Goal: Task Accomplishment & Management: Manage account settings

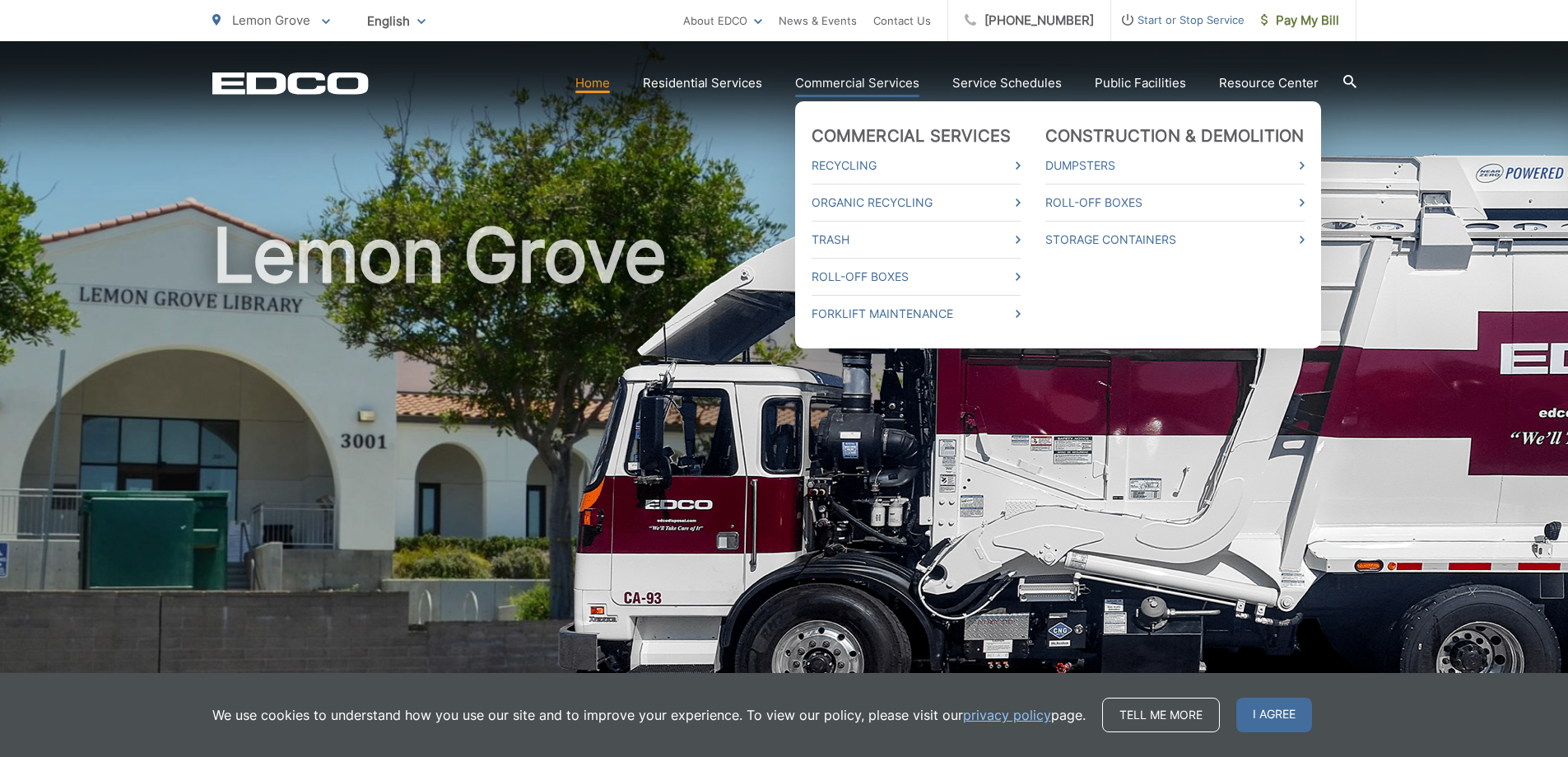
click at [840, 90] on link "Commercial Services" at bounding box center [857, 83] width 125 height 20
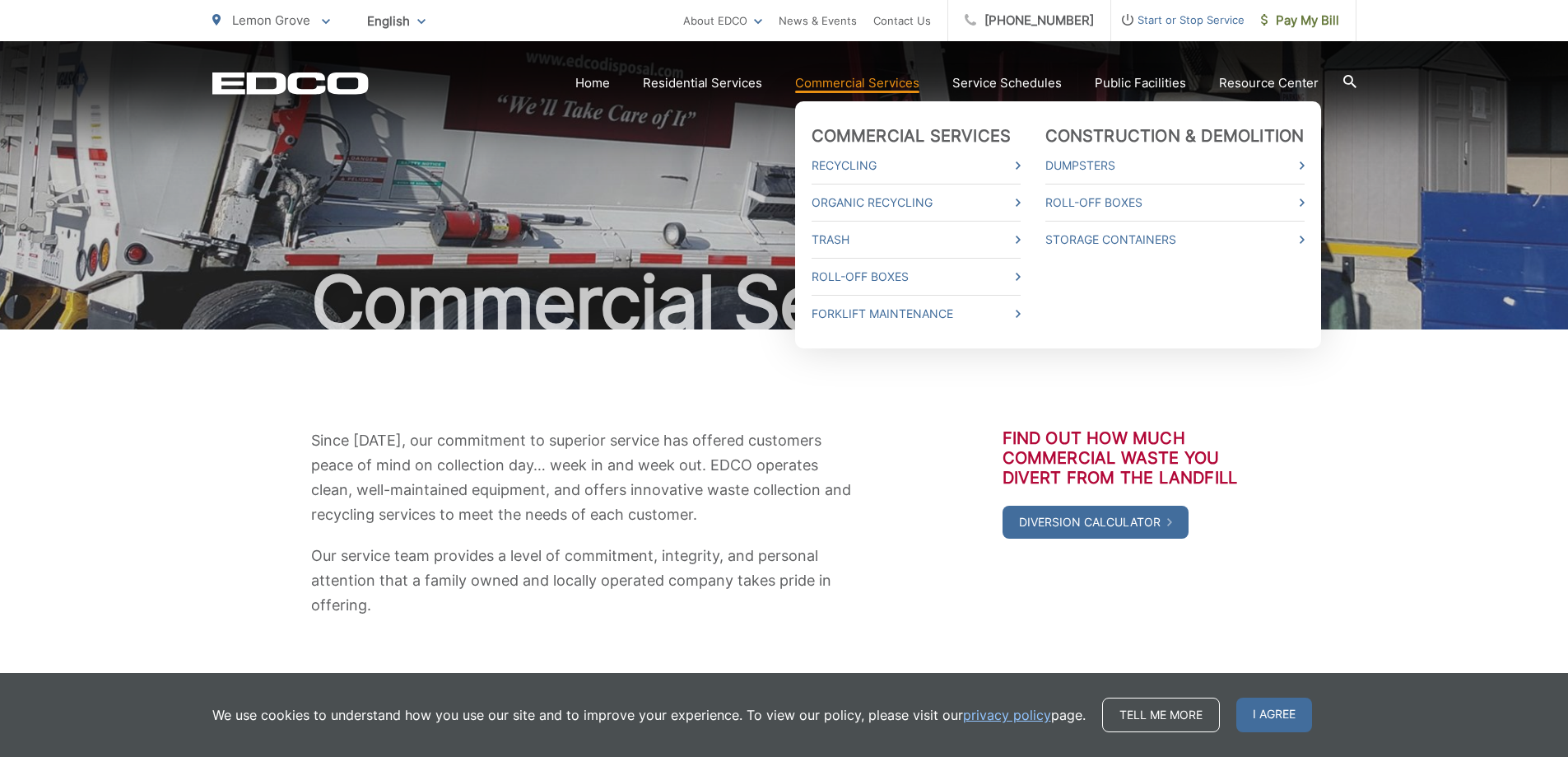
click at [862, 82] on link "Commercial Services" at bounding box center [857, 83] width 125 height 20
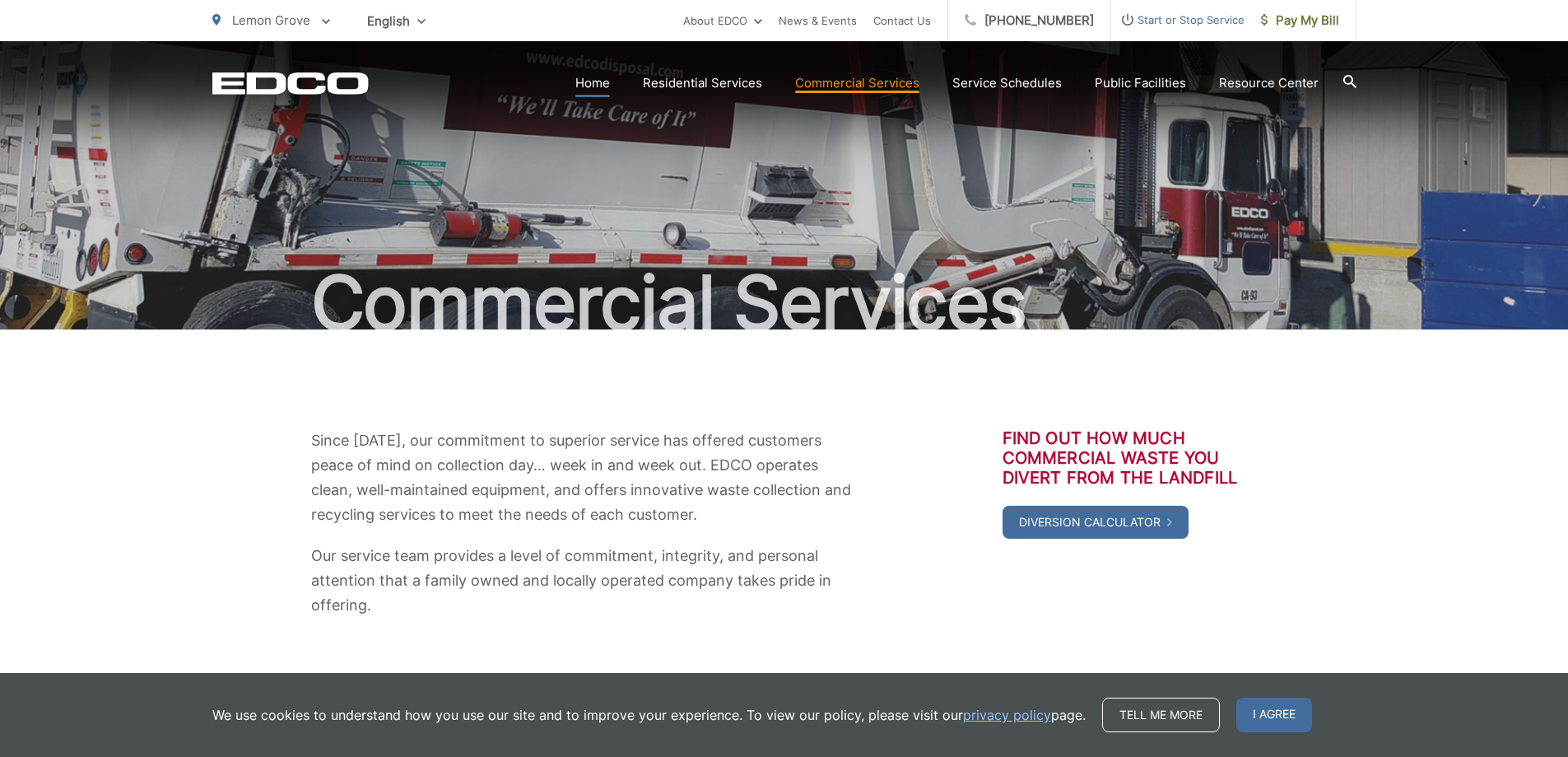
click at [598, 84] on link "Home" at bounding box center [592, 83] width 34 height 20
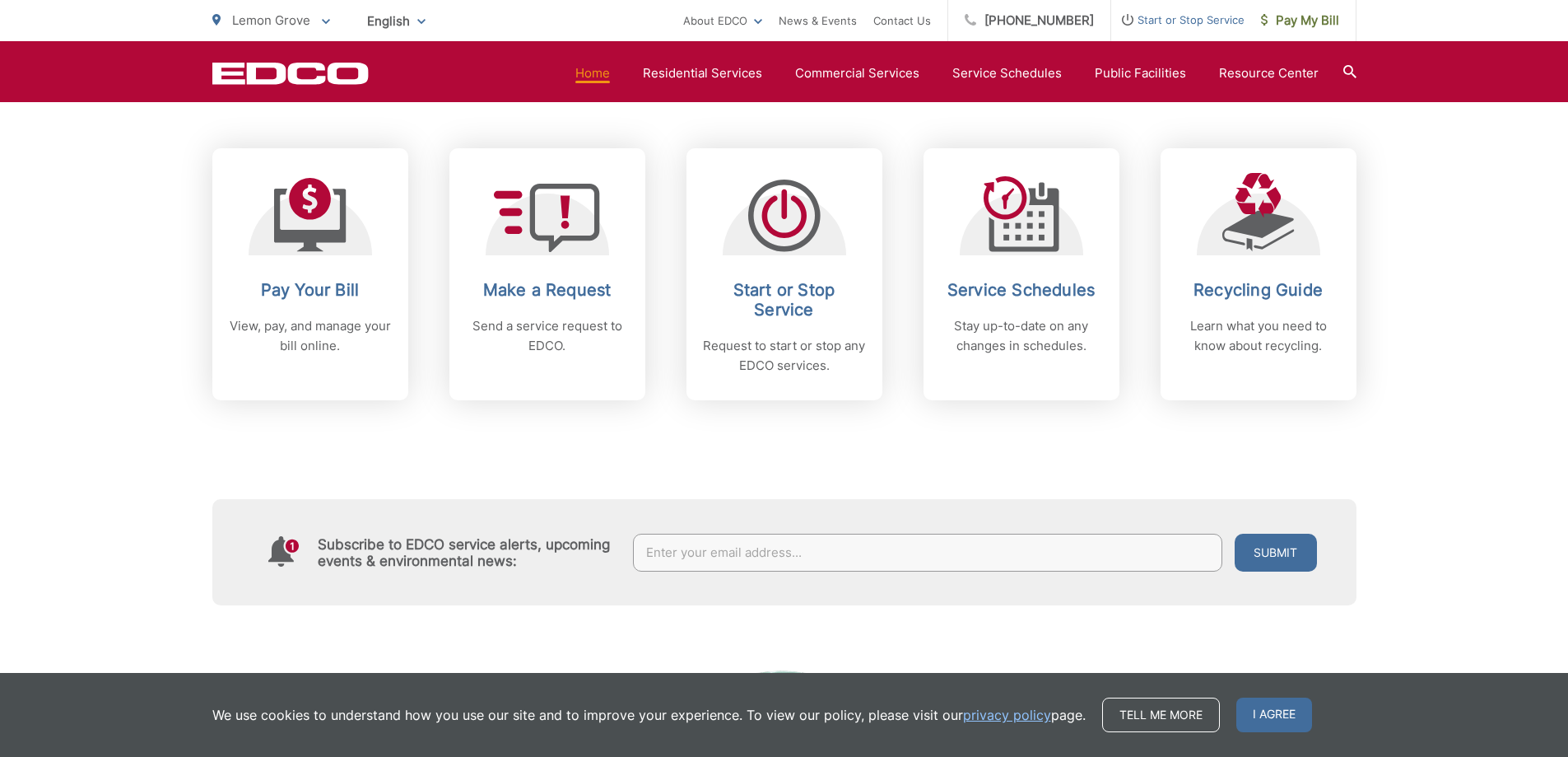
scroll to position [658, 0]
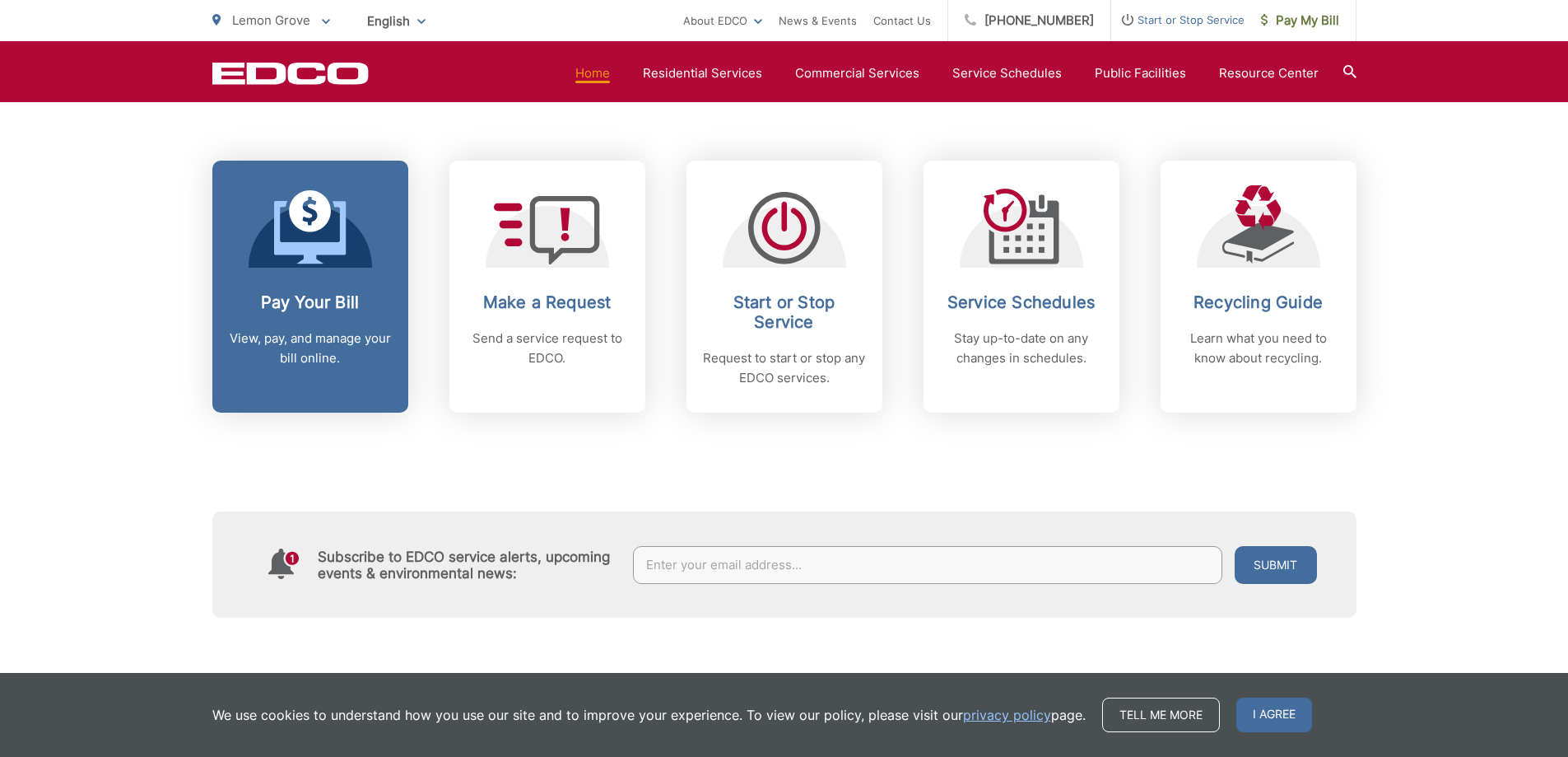
click at [314, 330] on p "View, pay, and manage your bill online." at bounding box center [310, 348] width 163 height 40
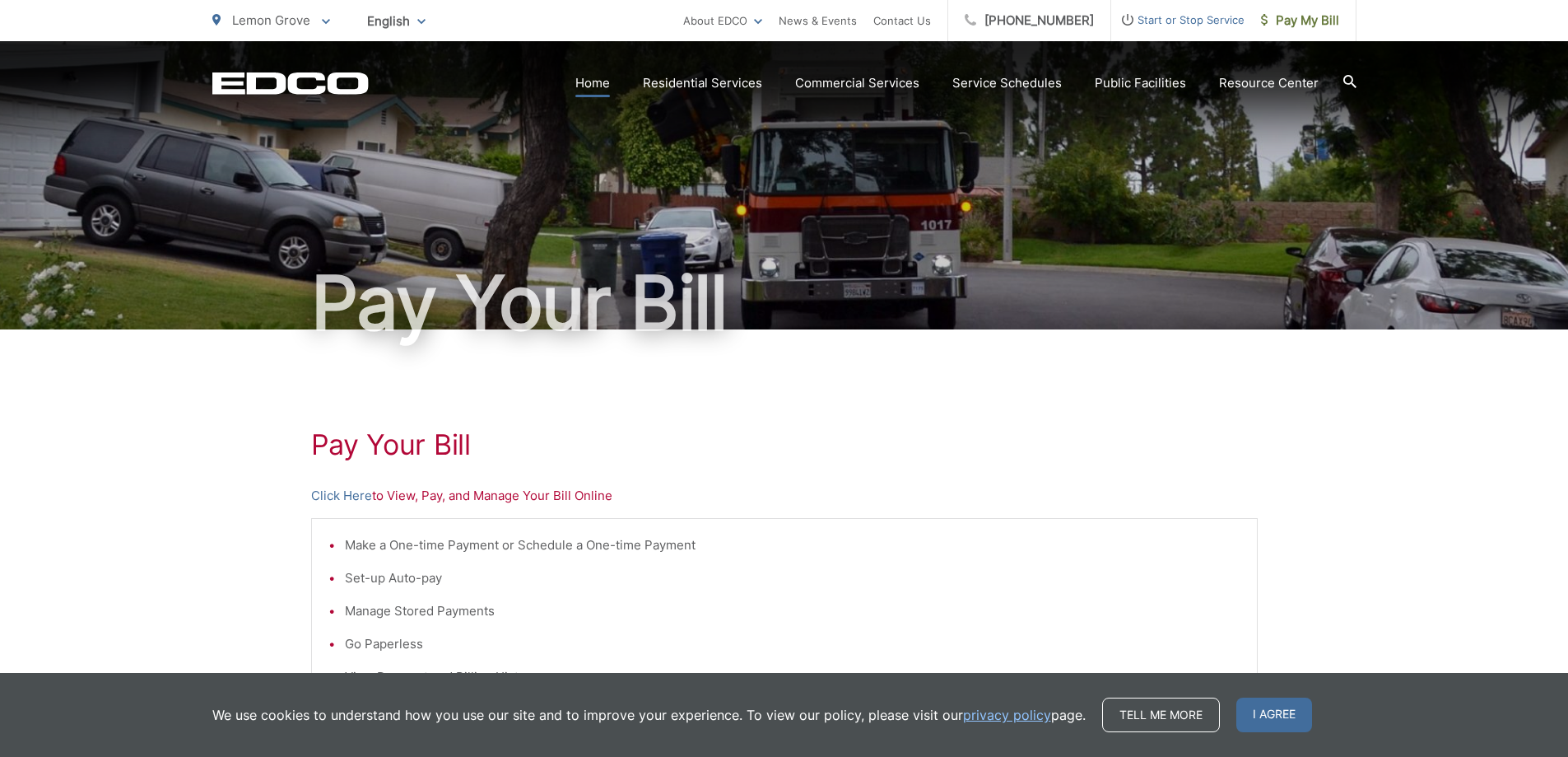
click at [600, 79] on link "Home" at bounding box center [592, 83] width 34 height 20
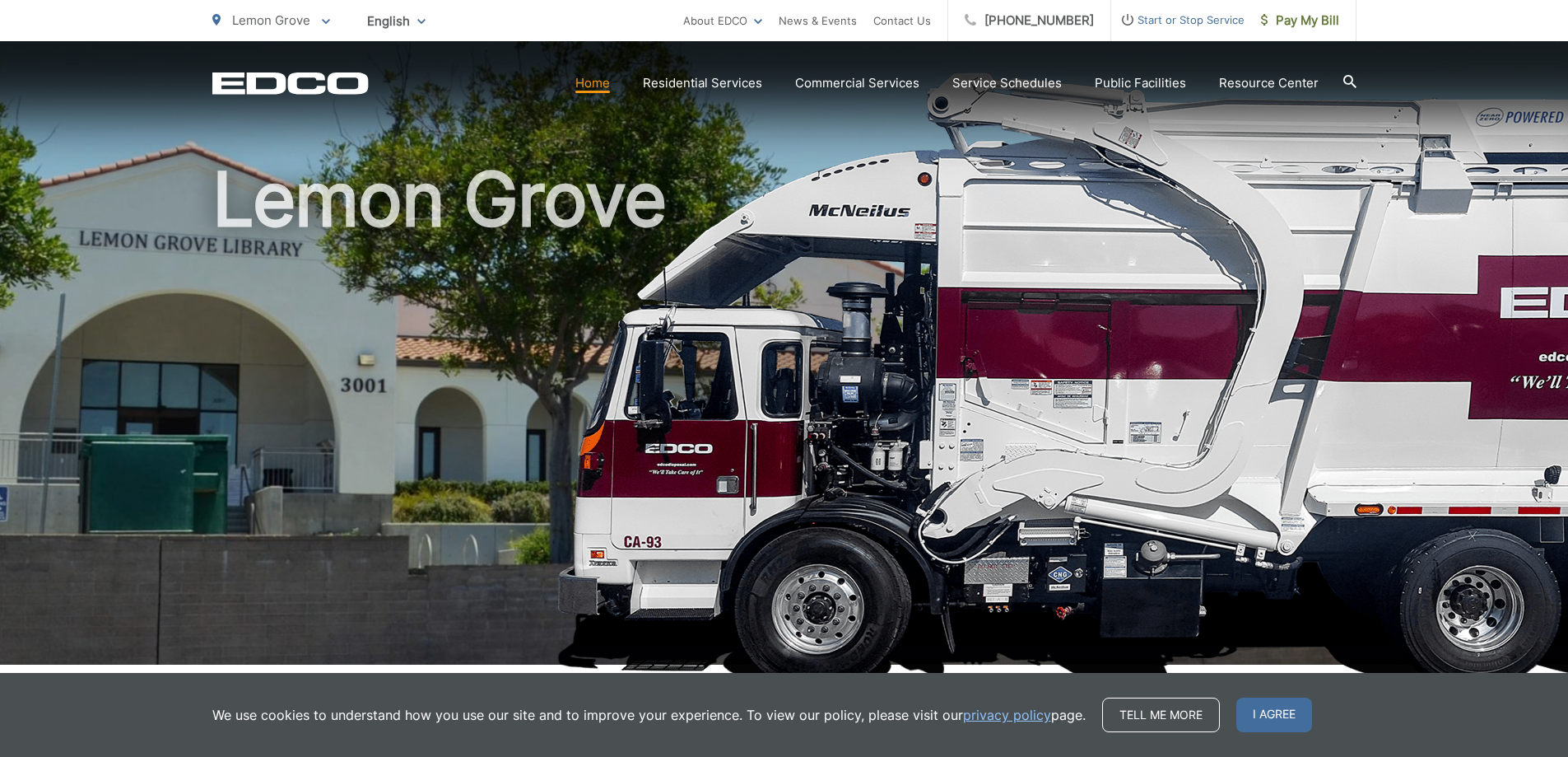
scroll to position [165, 0]
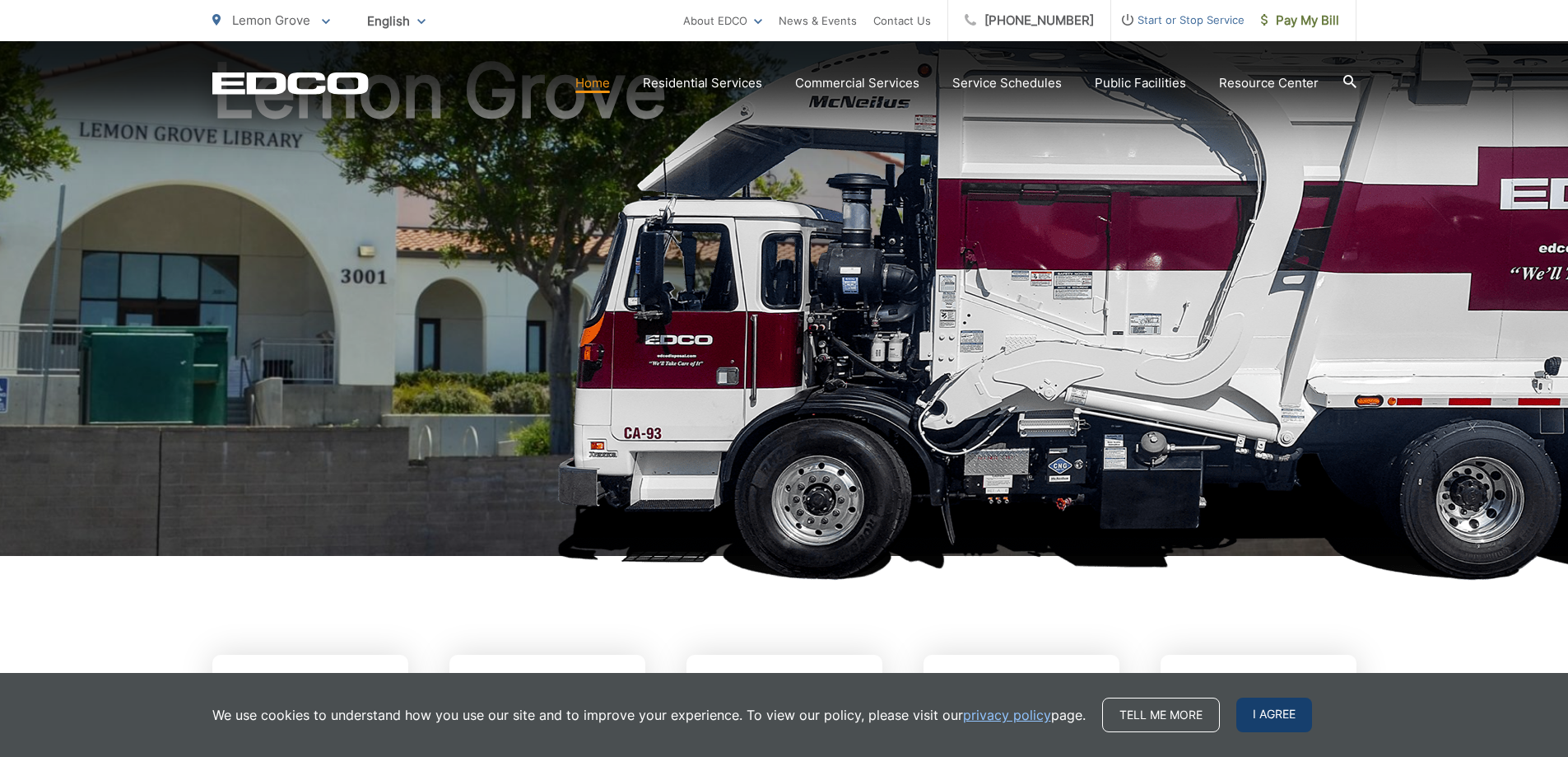
click at [1241, 717] on span "I agree" at bounding box center [1273, 714] width 75 height 34
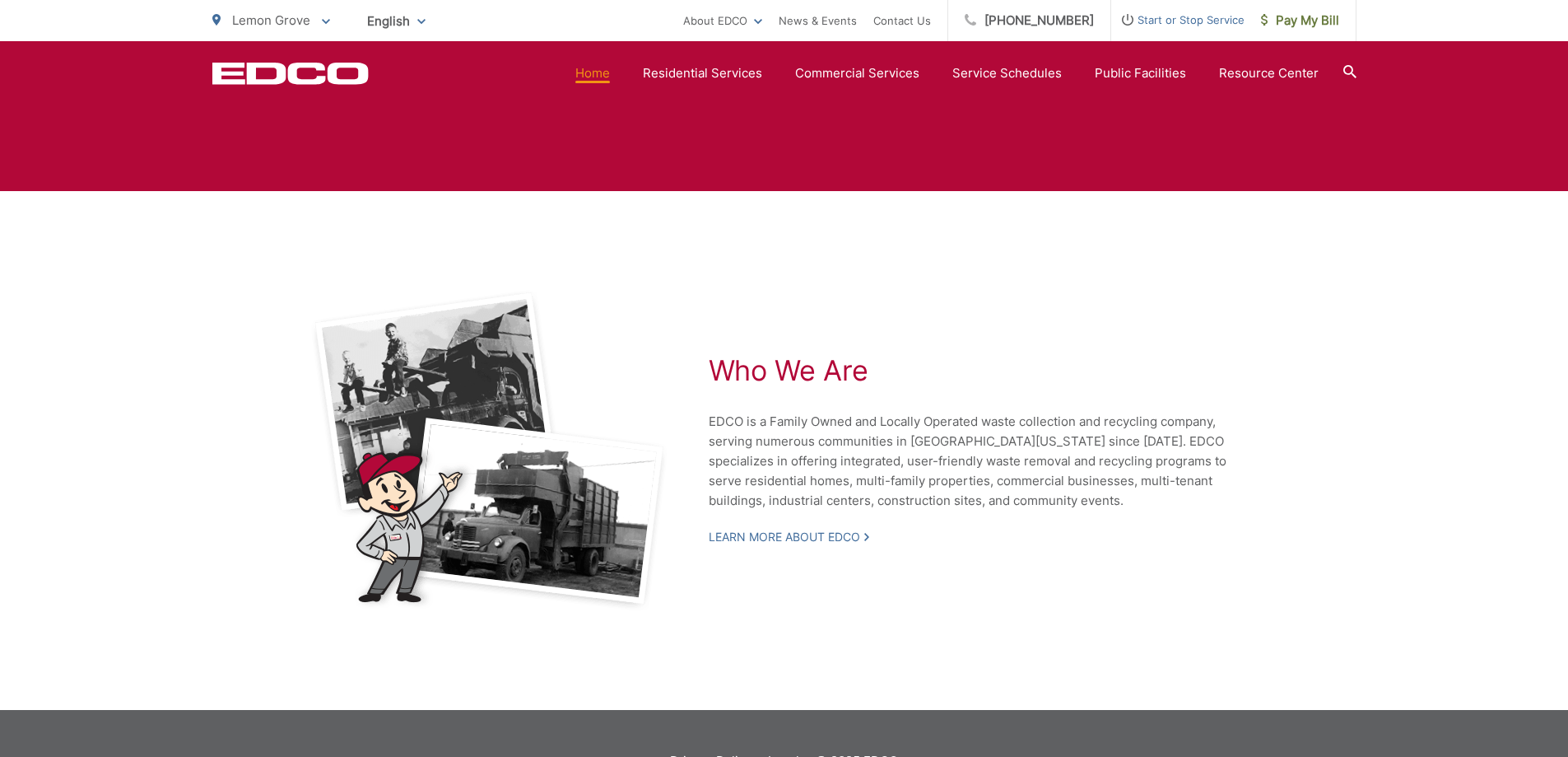
scroll to position [3513, 0]
